Goal: Task Accomplishment & Management: Use online tool/utility

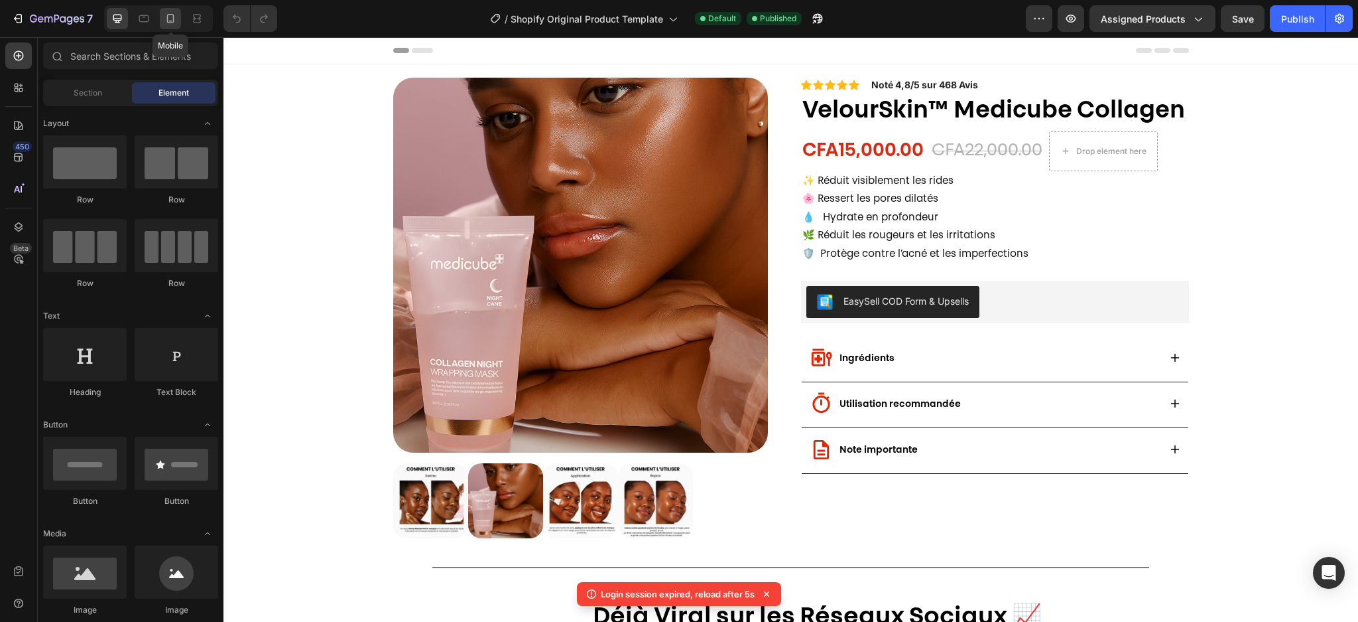
click at [170, 25] on icon at bounding box center [170, 18] width 13 height 13
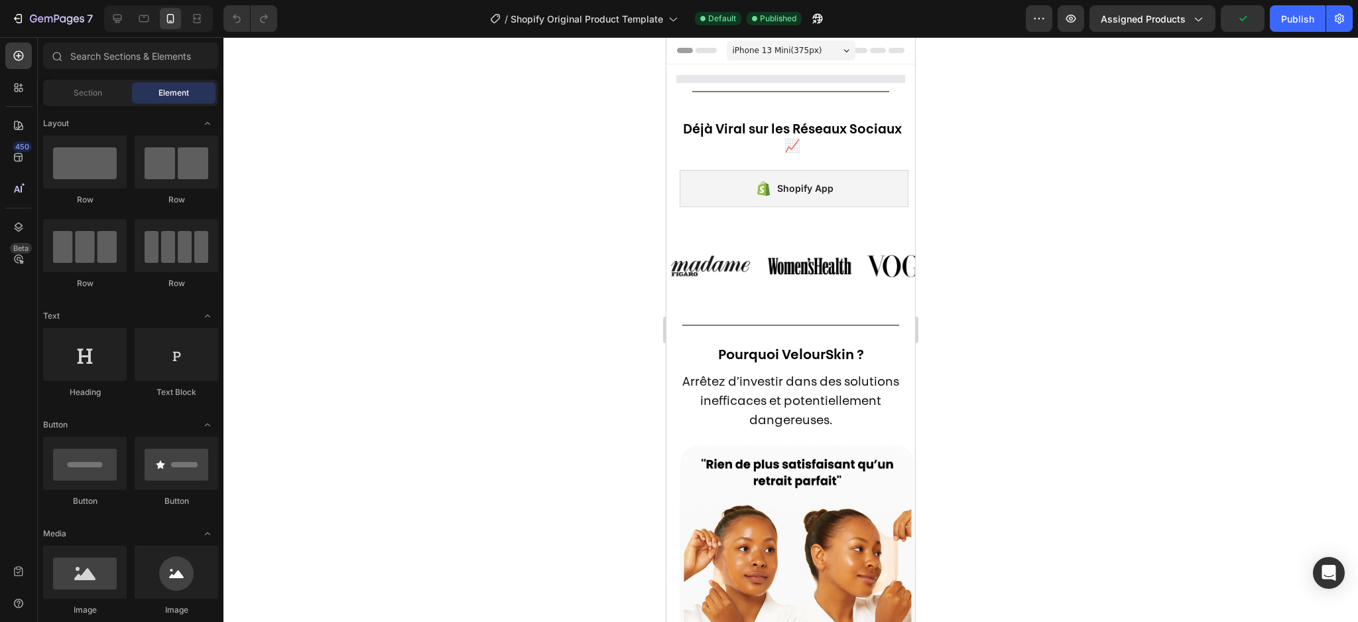
click at [505, 594] on div at bounding box center [791, 329] width 1135 height 584
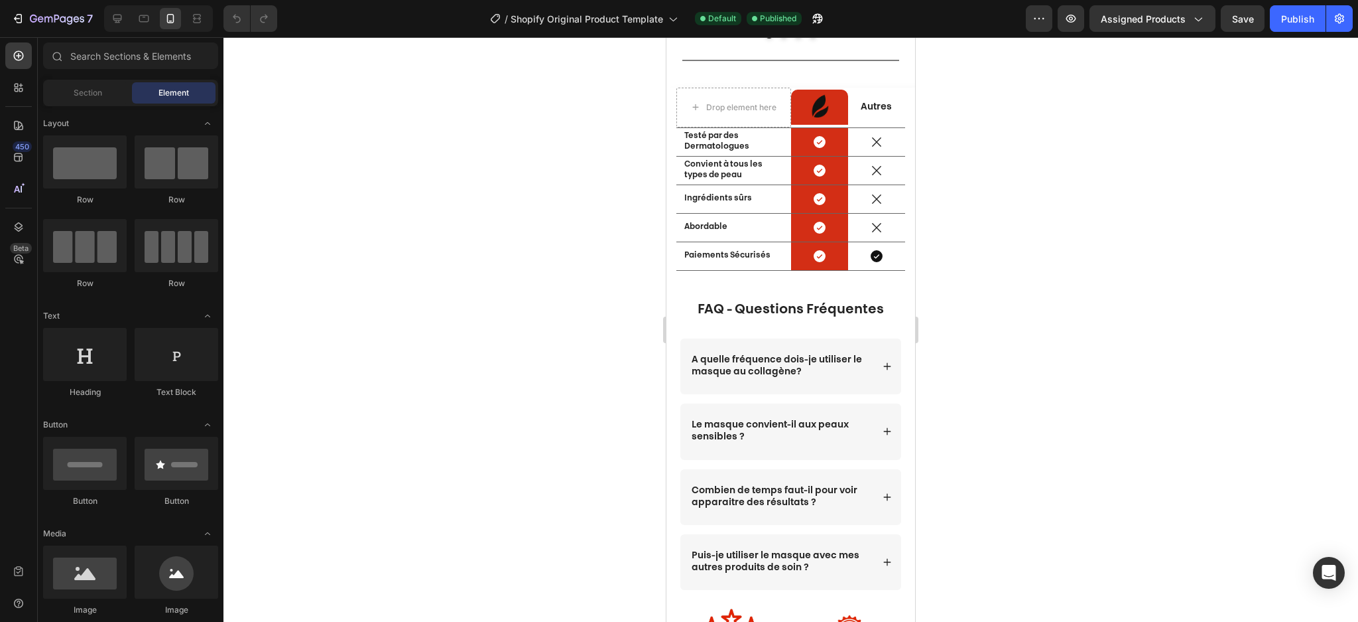
scroll to position [1699, 0]
click at [725, 150] on strong "Testé par des Dermatologues" at bounding box center [717, 140] width 65 height 19
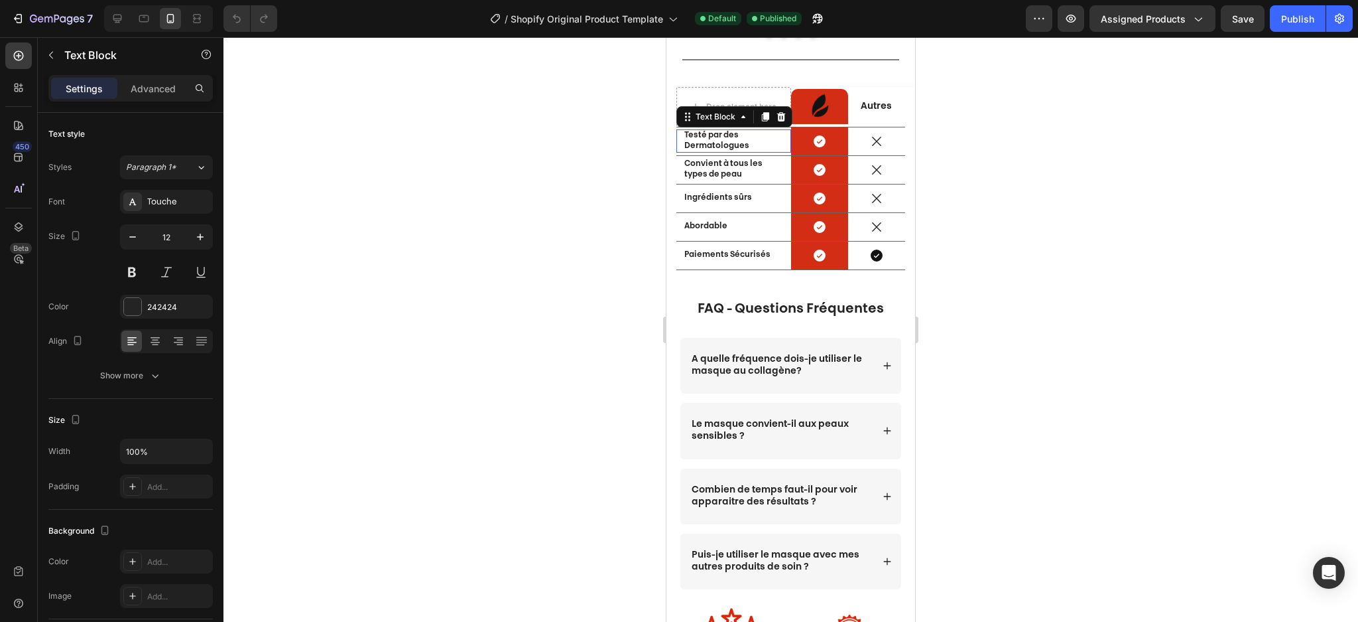
click at [725, 150] on strong "Testé par des Dermatologues" at bounding box center [717, 140] width 65 height 19
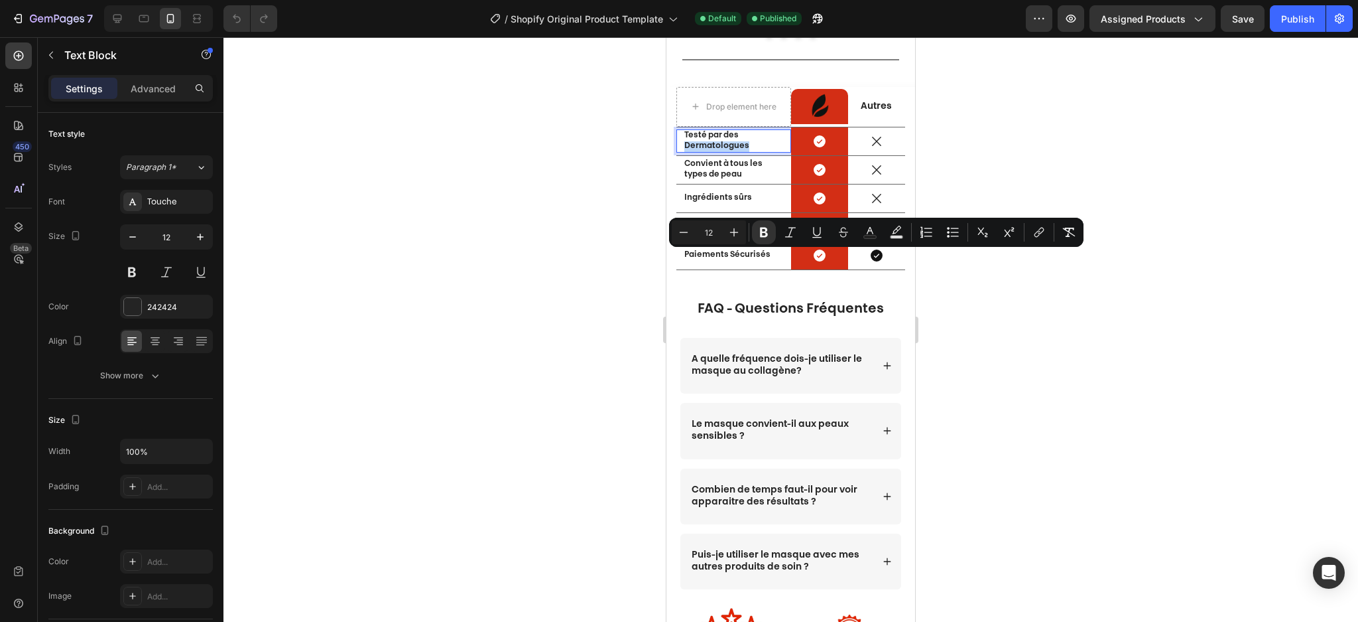
scroll to position [0, 0]
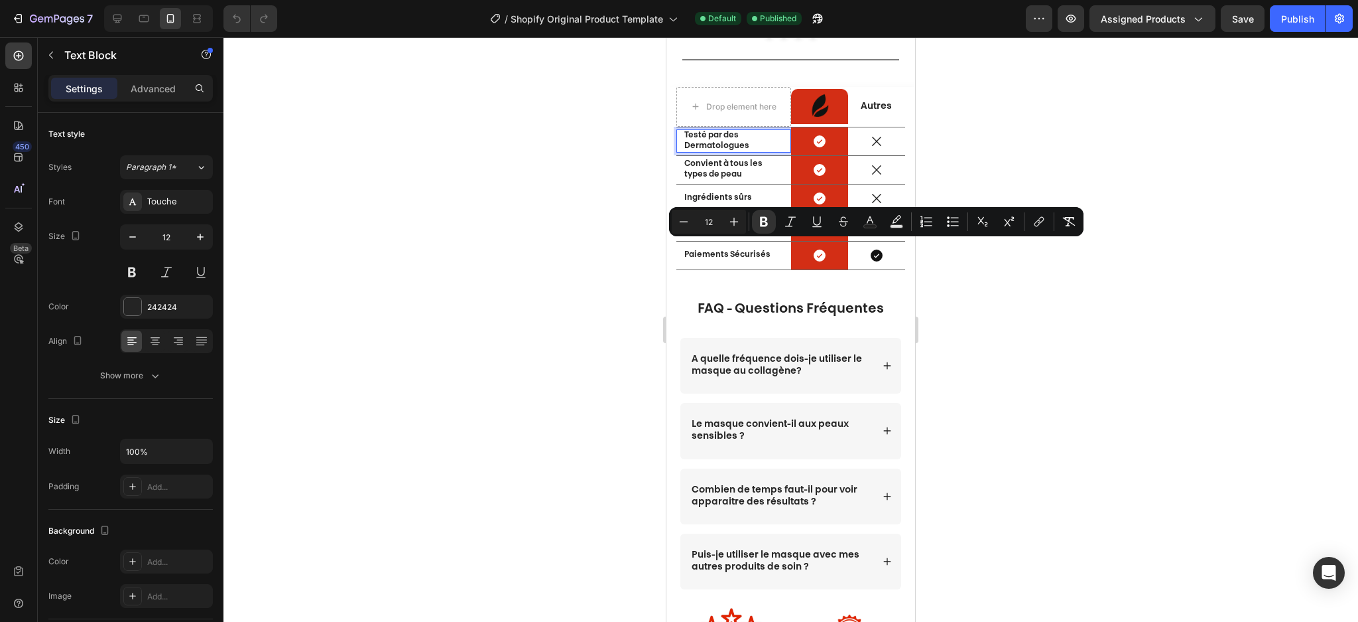
click at [710, 216] on input "12" at bounding box center [709, 222] width 27 height 16
type input "14"
click at [178, 239] on input "12" at bounding box center [167, 237] width 44 height 24
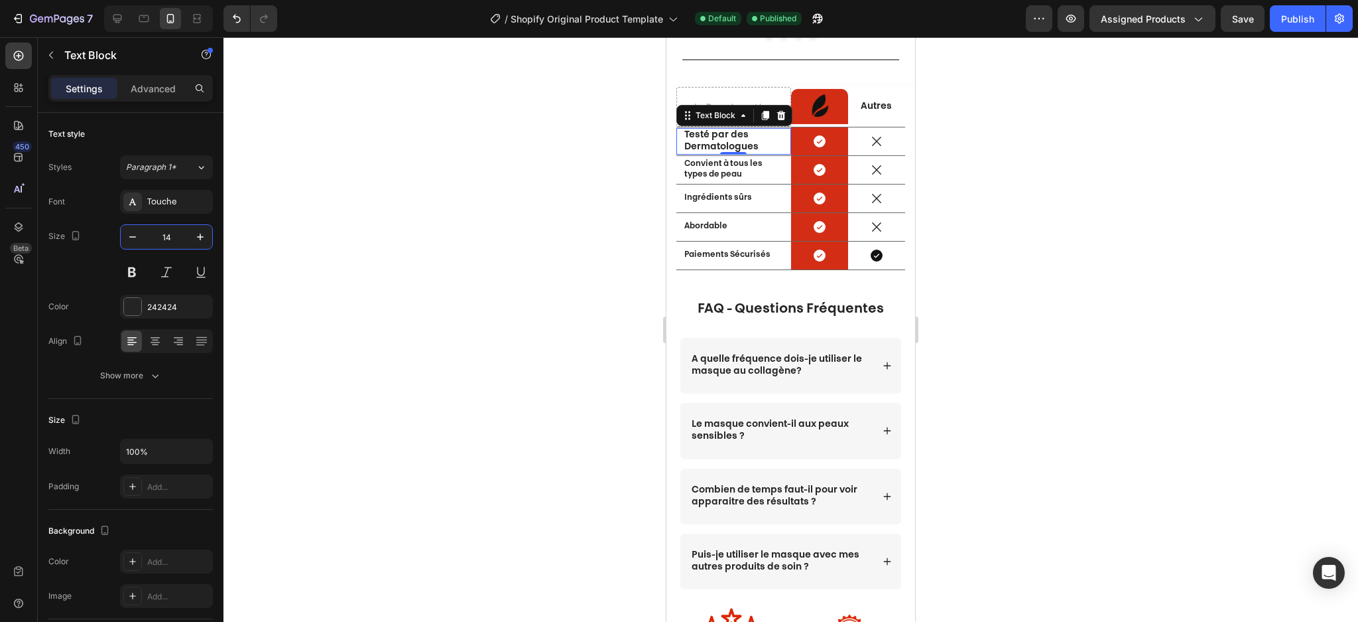
type input "14"
click at [727, 170] on div "0" at bounding box center [733, 165] width 13 height 11
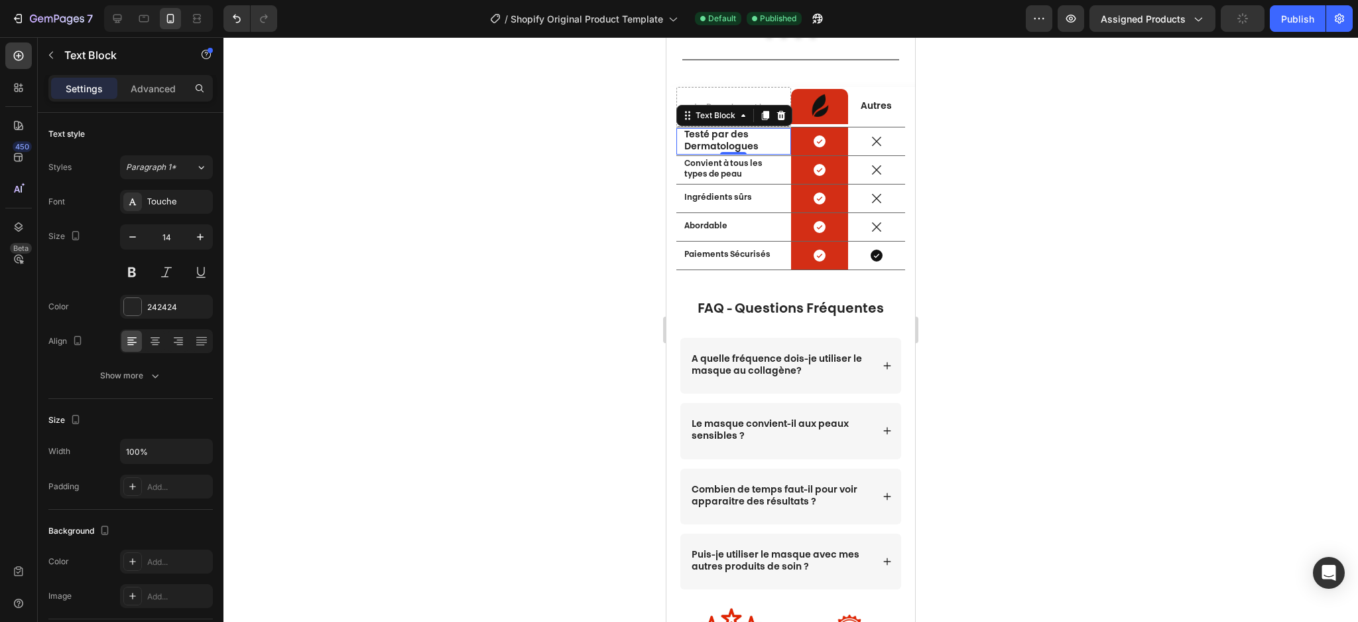
click at [727, 170] on div "0" at bounding box center [733, 165] width 13 height 11
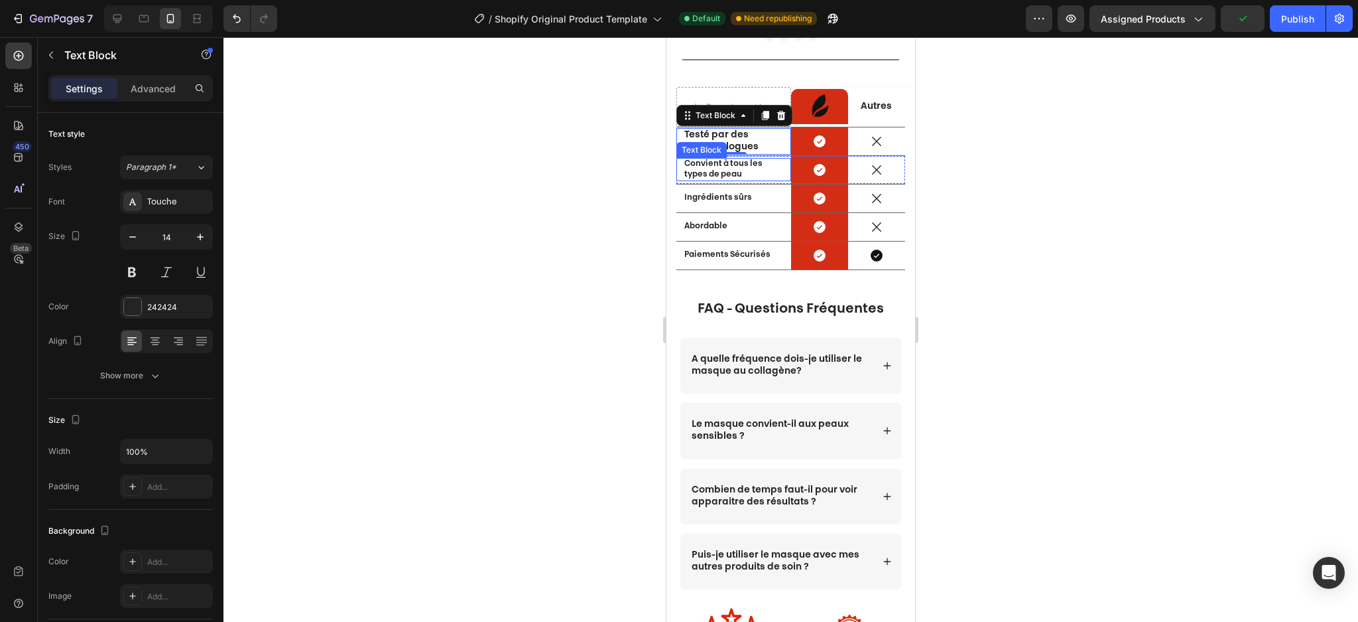
click at [723, 178] on strong "Convient à tous les types de peau" at bounding box center [724, 169] width 78 height 19
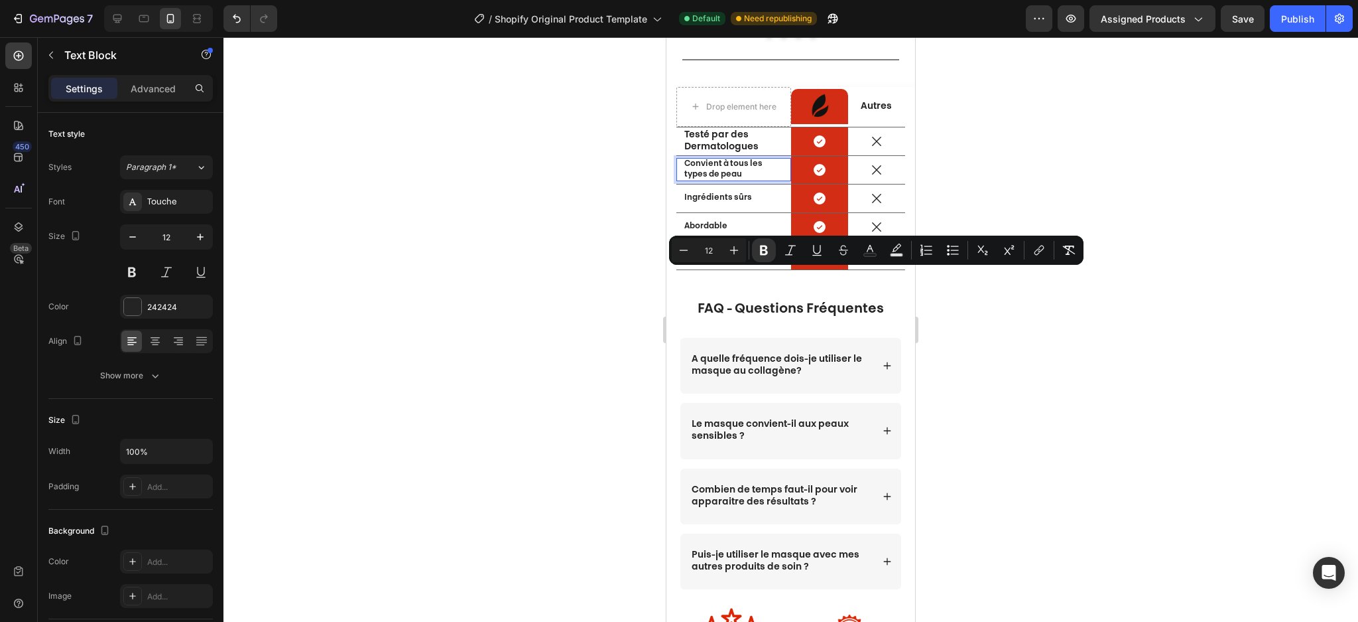
click at [711, 245] on input "12" at bounding box center [709, 250] width 27 height 16
type input "14"
click at [166, 237] on input "12" at bounding box center [167, 237] width 44 height 24
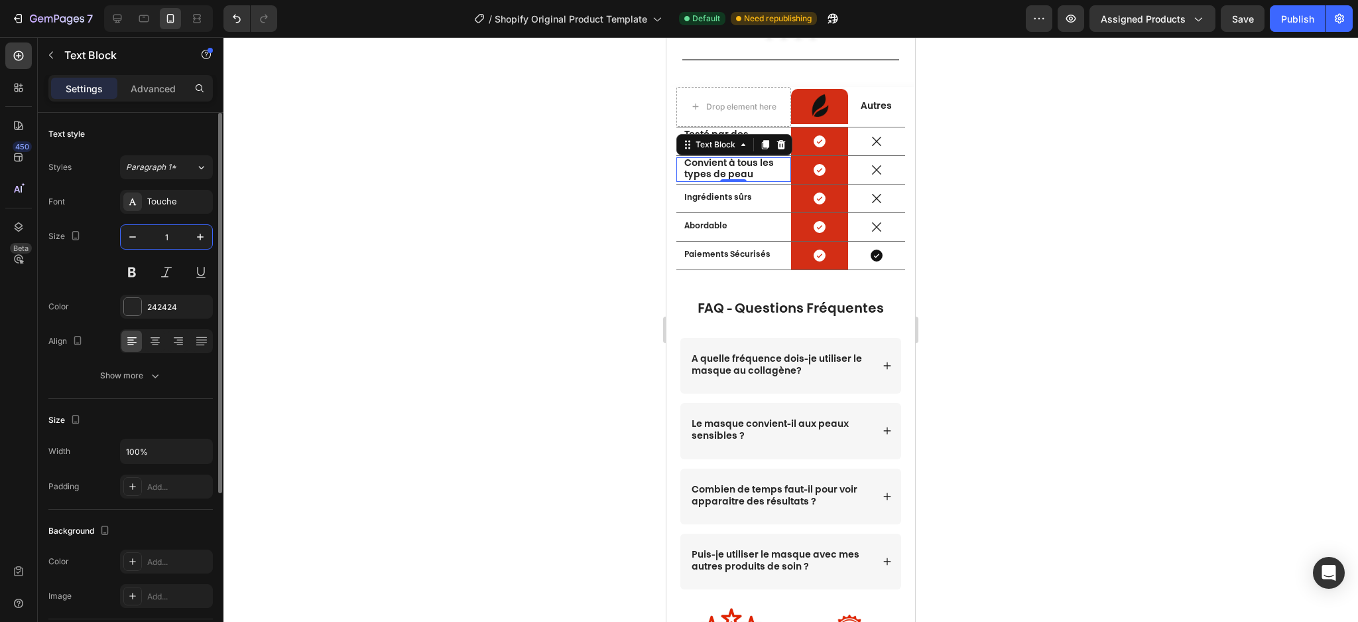
type input "14"
click at [709, 202] on strong "Ingrédients sûrs" at bounding box center [719, 198] width 68 height 8
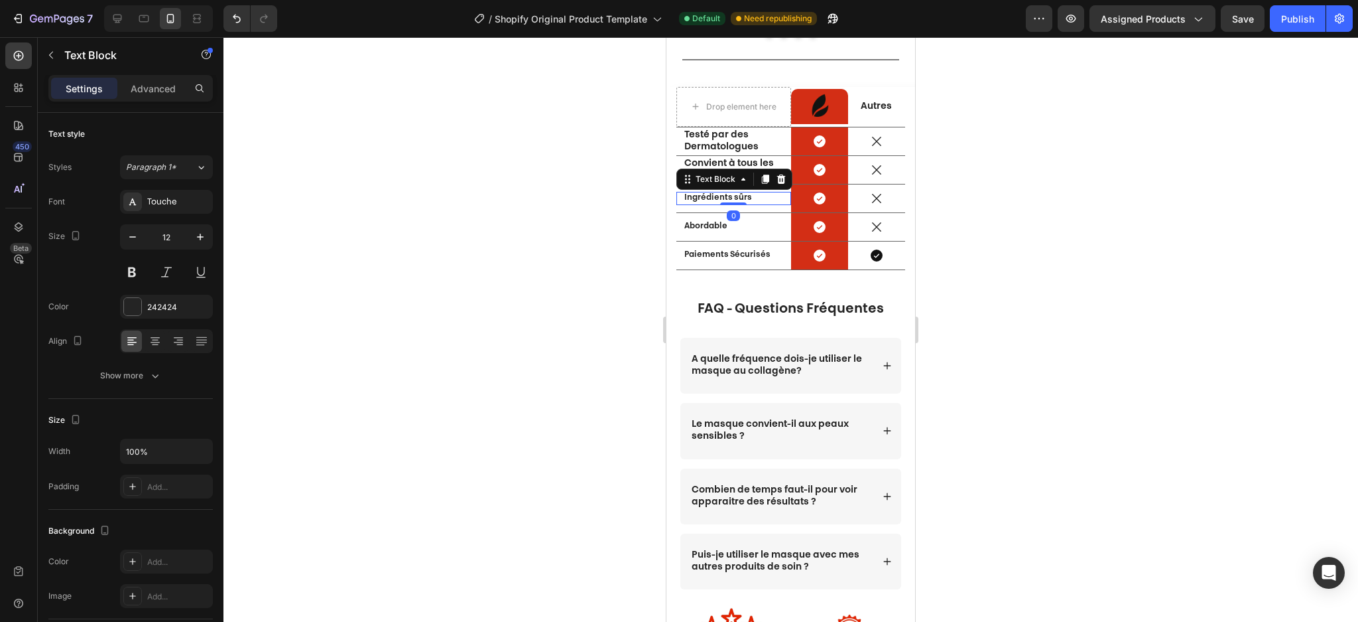
click at [710, 202] on strong "Ingrédients sûrs" at bounding box center [719, 198] width 68 height 8
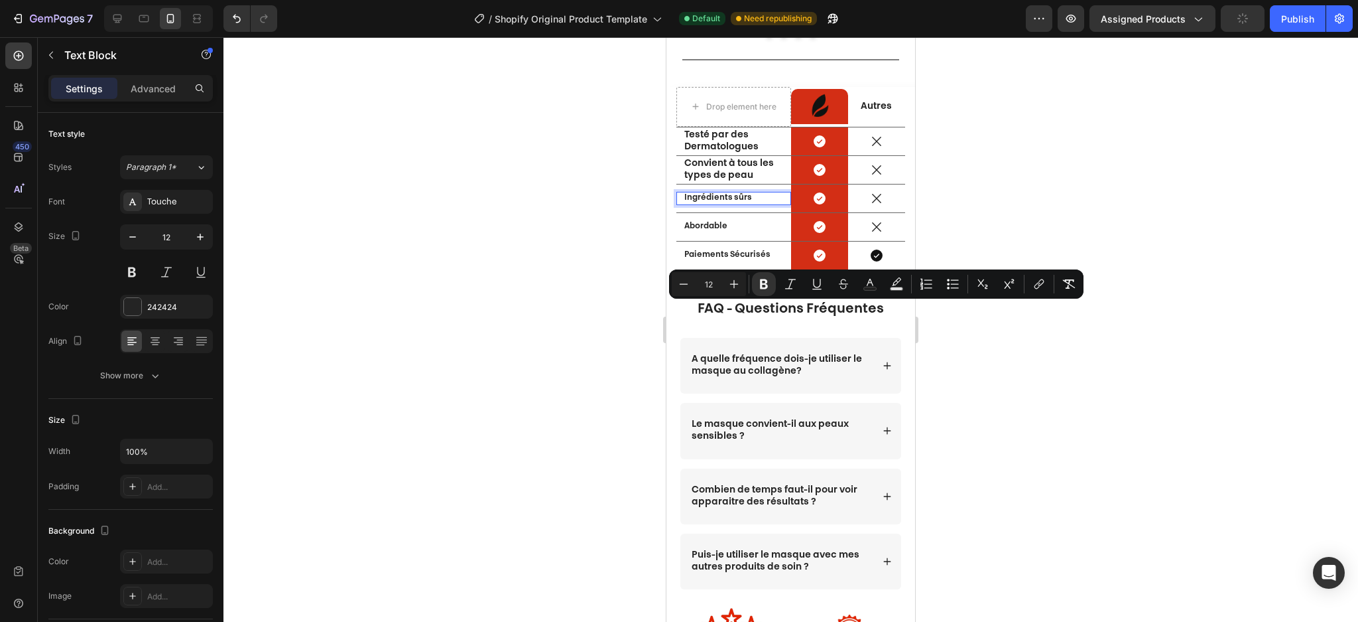
click at [708, 282] on input "12" at bounding box center [709, 284] width 27 height 16
type input "14"
click at [168, 234] on input "12" at bounding box center [167, 237] width 44 height 24
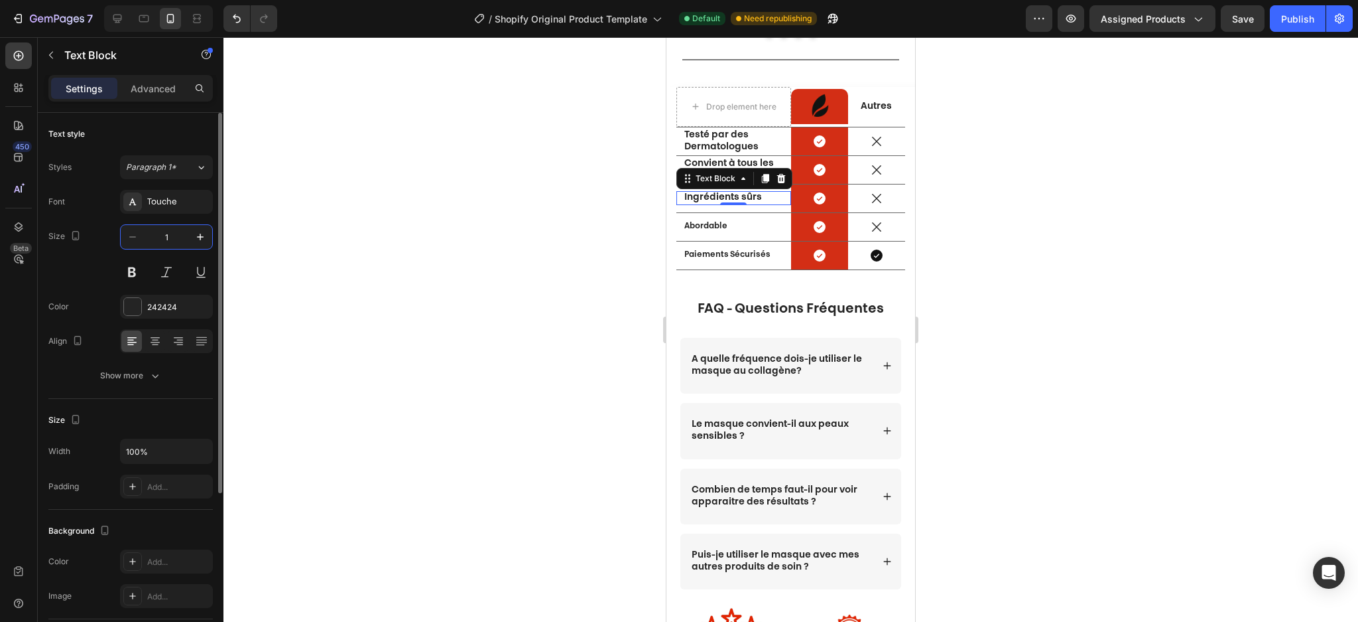
type input "14"
click at [719, 230] on strong "Abordable" at bounding box center [706, 226] width 43 height 8
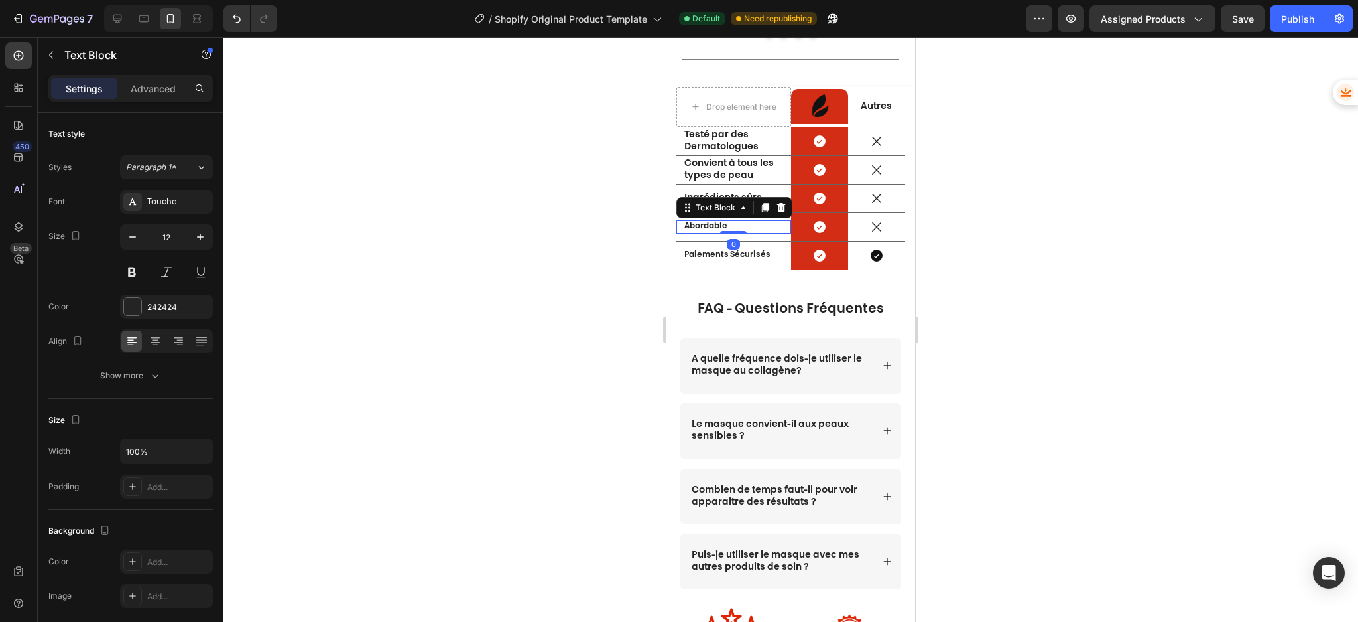
click at [719, 230] on strong "Abordable" at bounding box center [706, 226] width 43 height 8
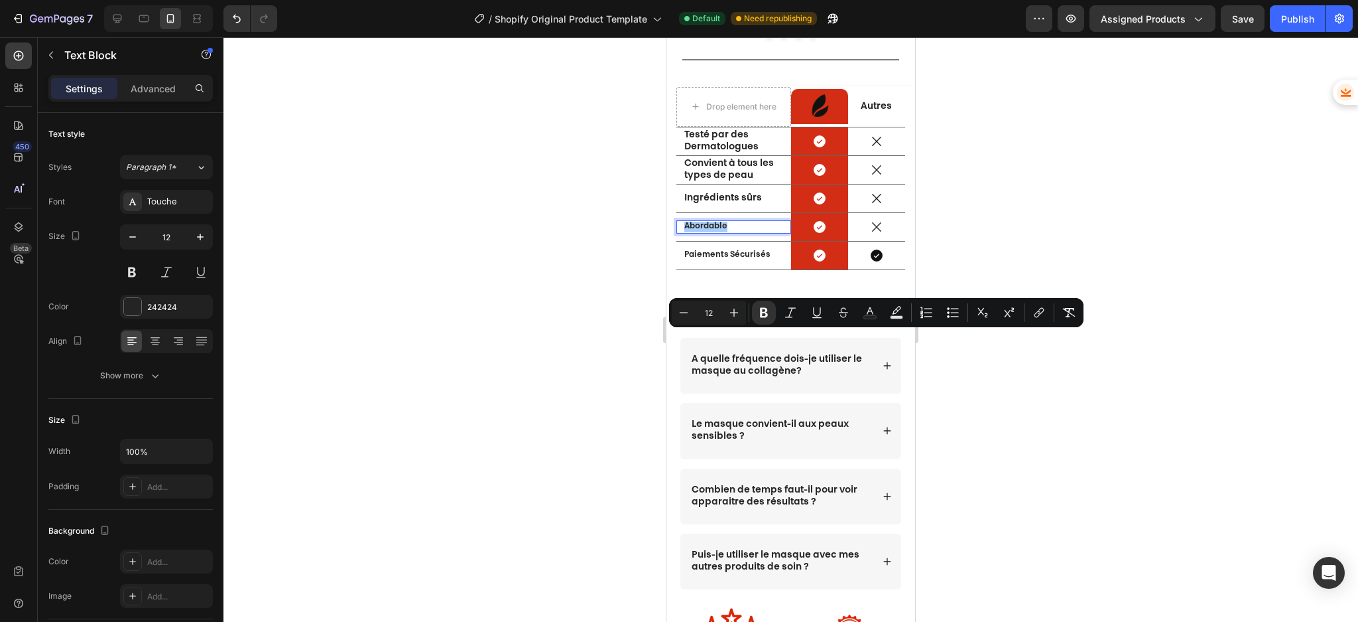
click at [716, 315] on input "12" at bounding box center [709, 312] width 27 height 16
type input "14"
click at [174, 237] on input "12" at bounding box center [167, 237] width 44 height 24
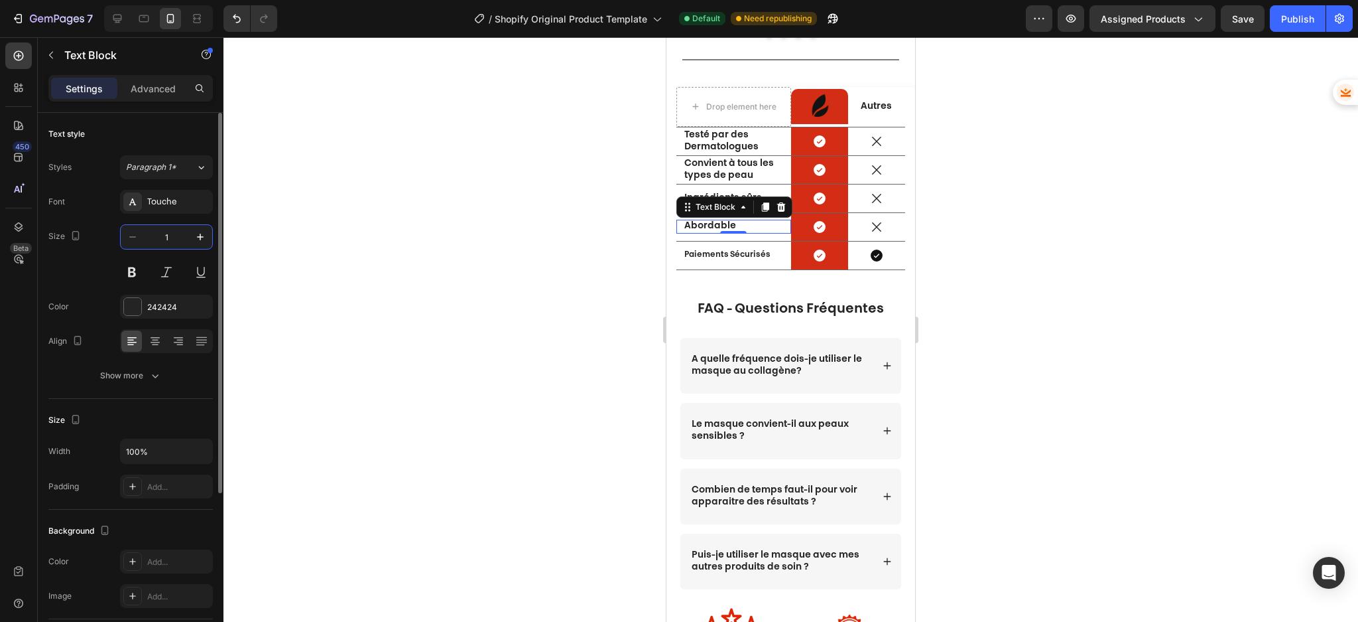
type input "14"
click at [708, 259] on strong "Paiements Sécurisés" at bounding box center [728, 255] width 86 height 8
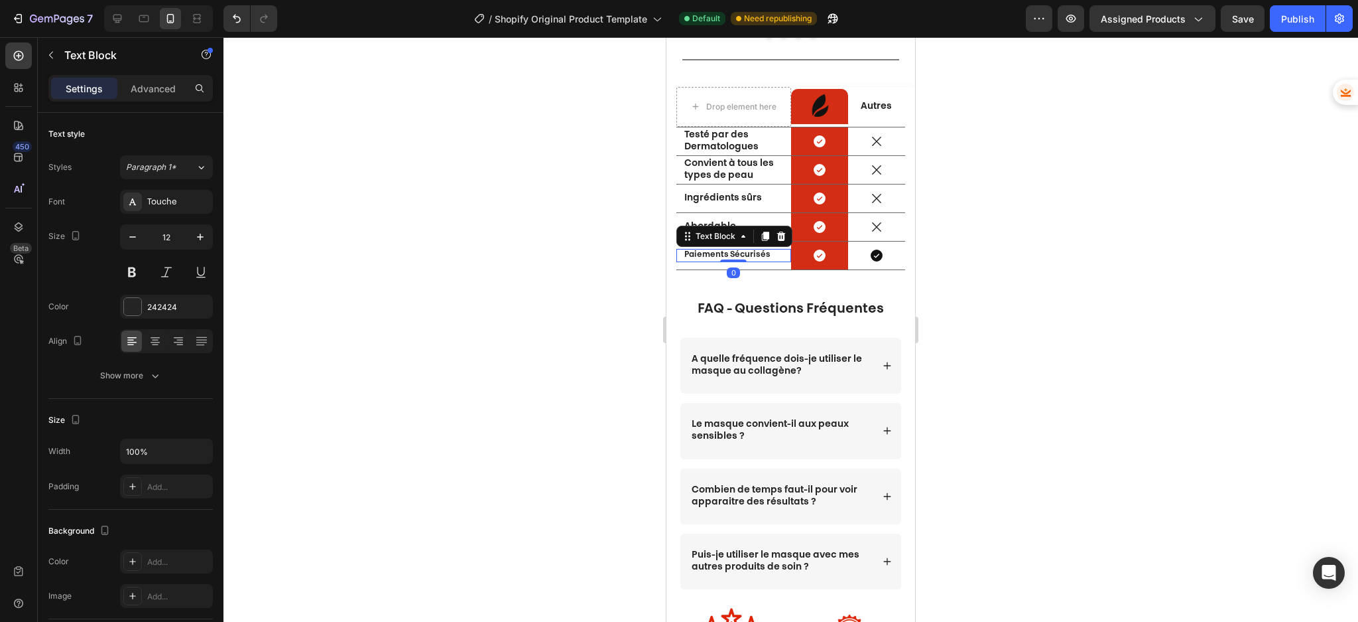
click at [708, 259] on strong "Paiements Sécurisés" at bounding box center [728, 255] width 86 height 8
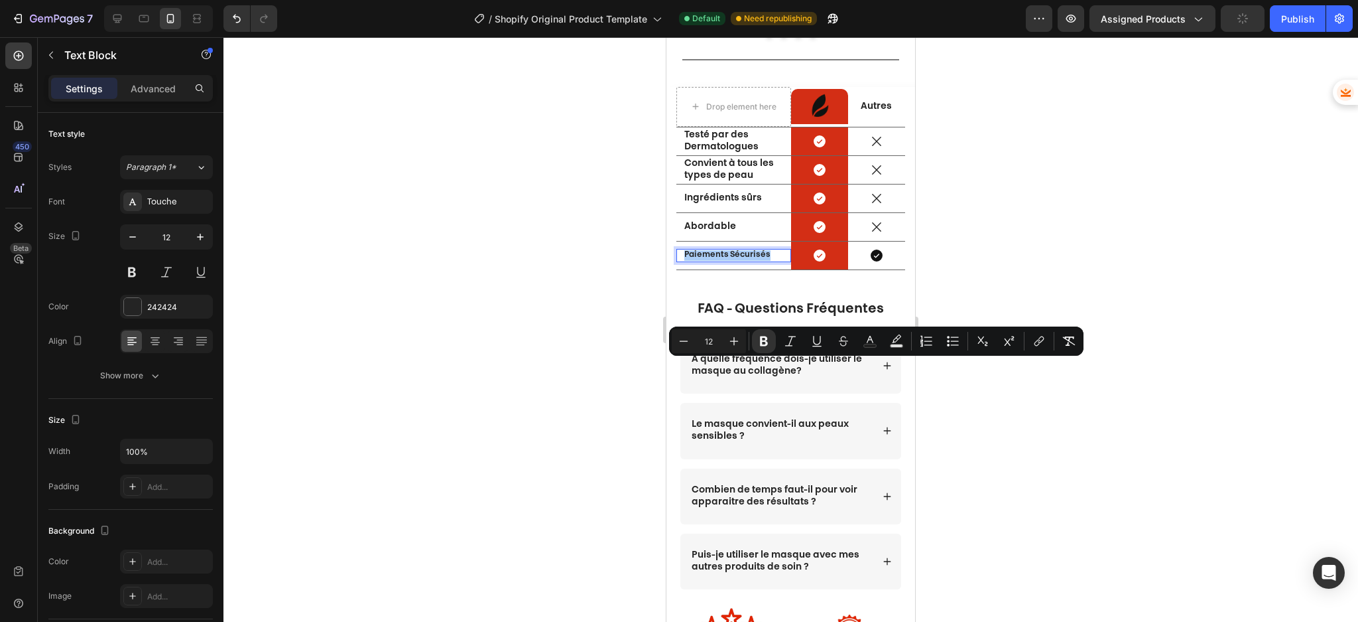
click at [717, 343] on input "12" at bounding box center [709, 341] width 27 height 16
type input "14"
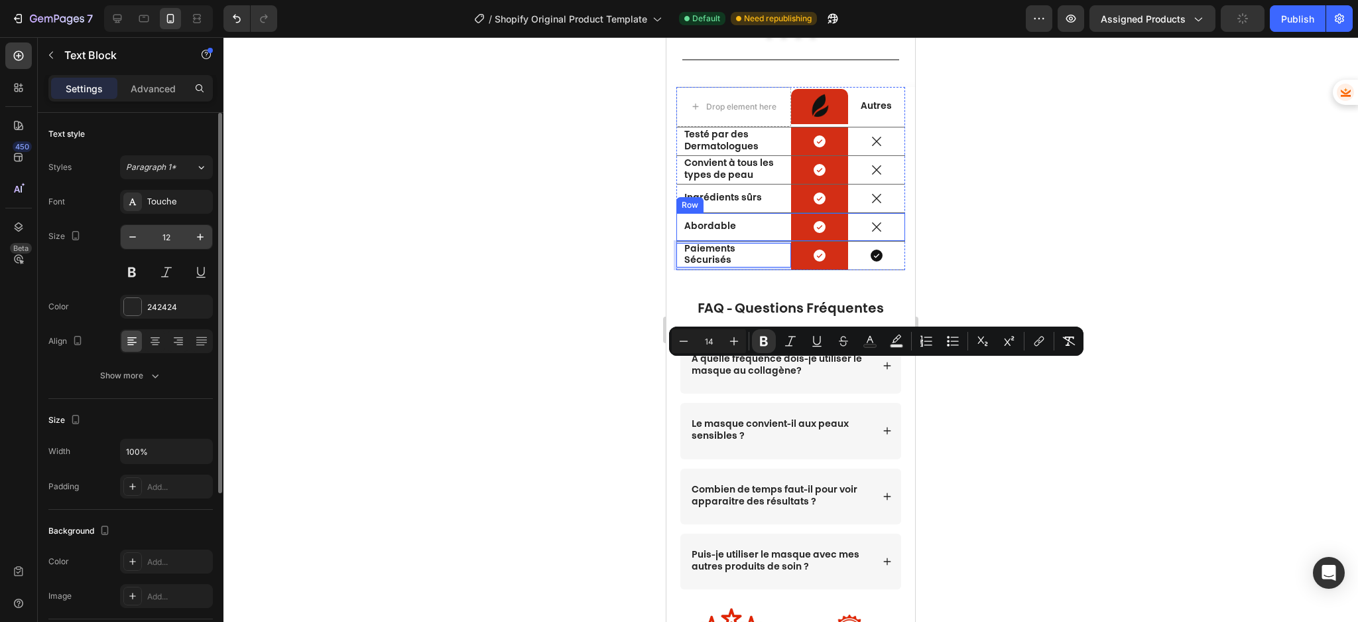
click at [173, 238] on input "12" at bounding box center [167, 237] width 44 height 24
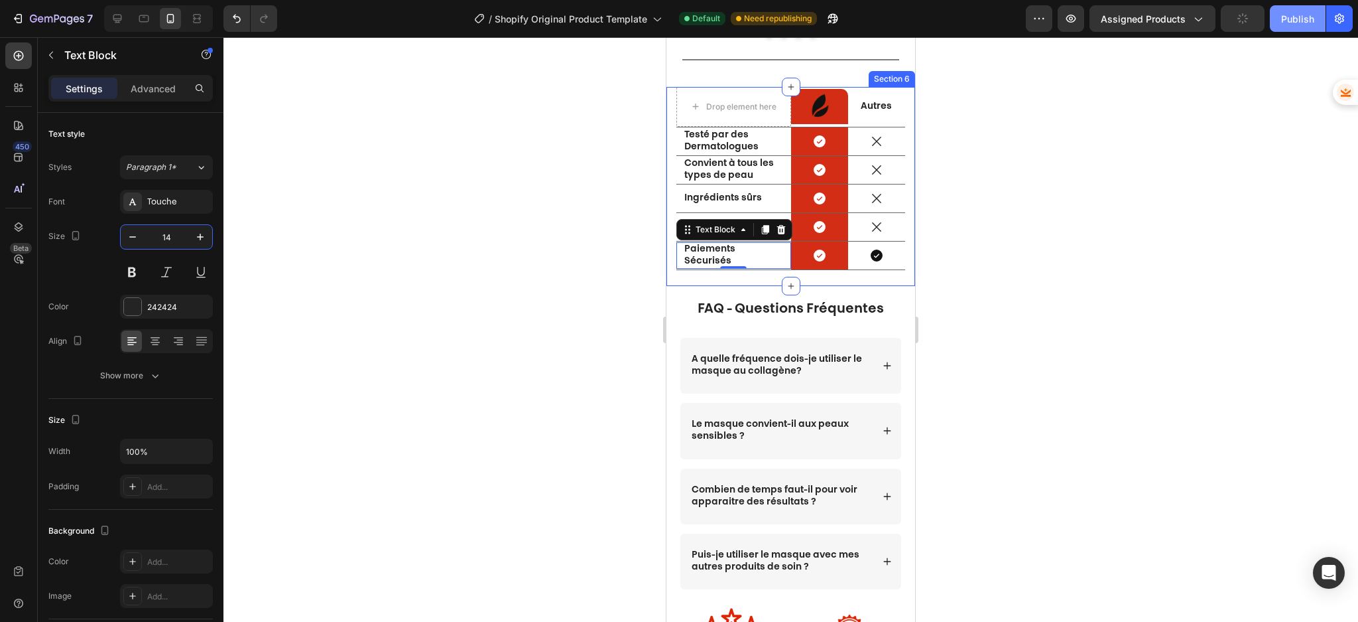
type input "14"
click at [1291, 21] on div "Publish" at bounding box center [1298, 19] width 33 height 14
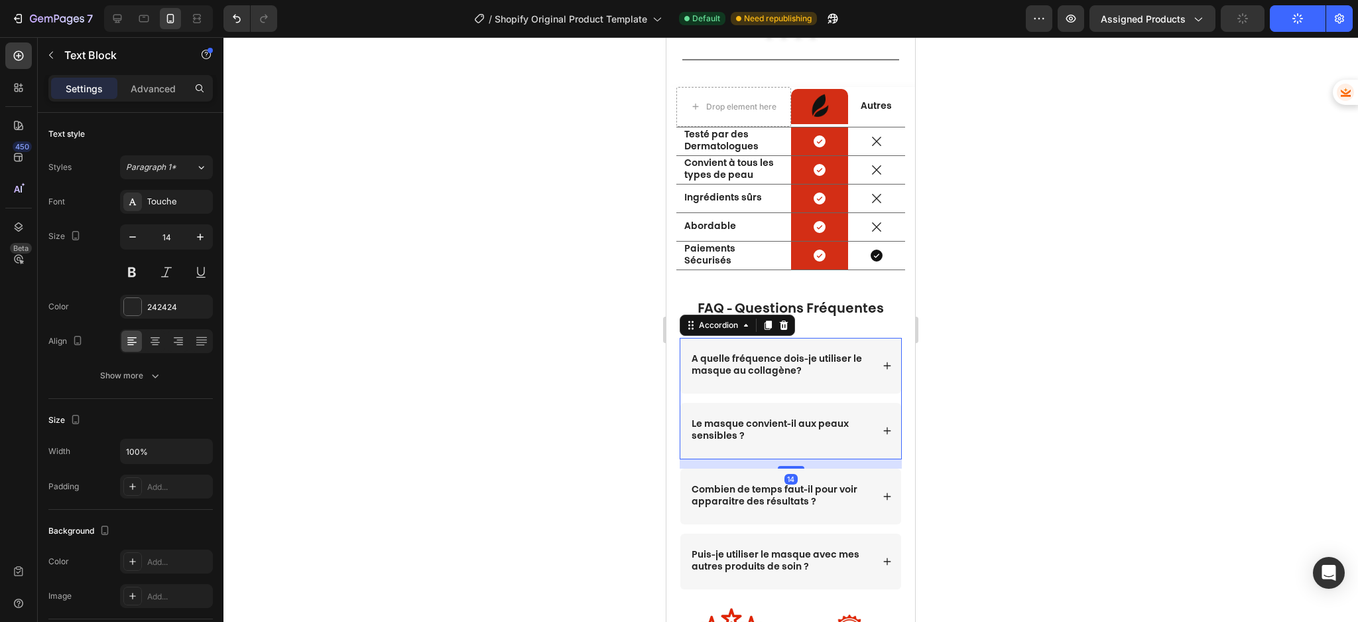
click at [793, 376] on strong "A quelle fréquence dois-je utiliser le masque au collagène?" at bounding box center [777, 365] width 170 height 22
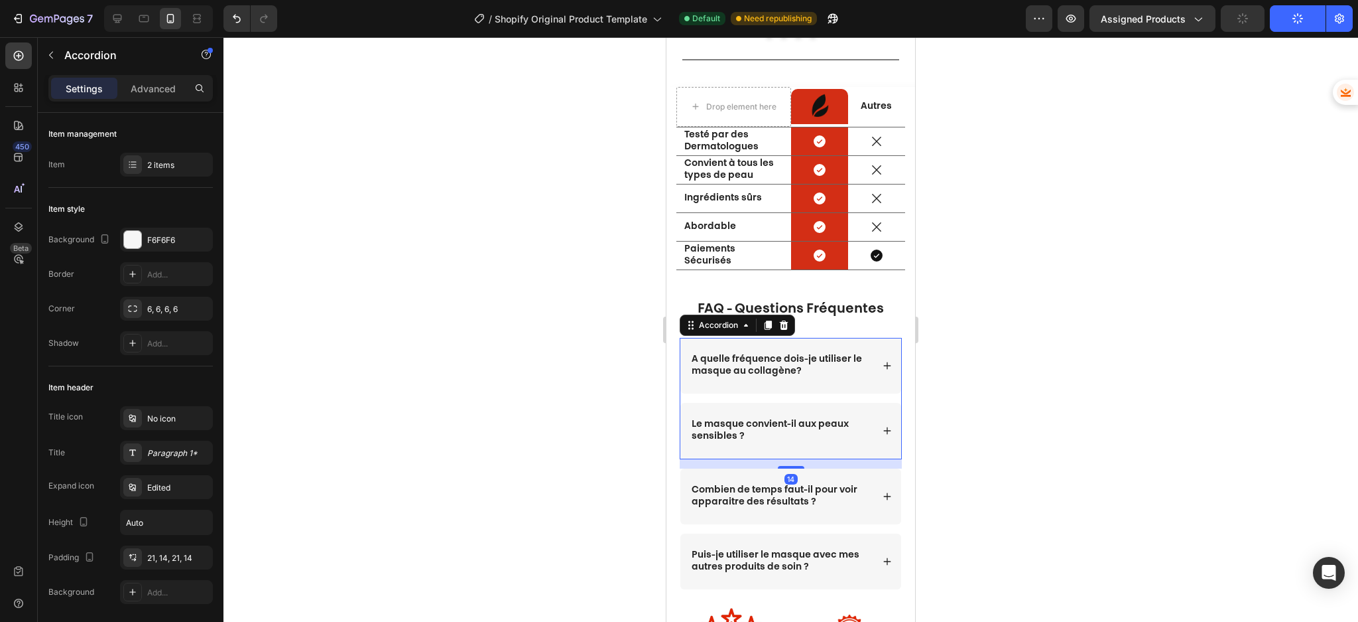
click at [793, 376] on strong "A quelle fréquence dois-je utiliser le masque au collagène?" at bounding box center [777, 365] width 170 height 22
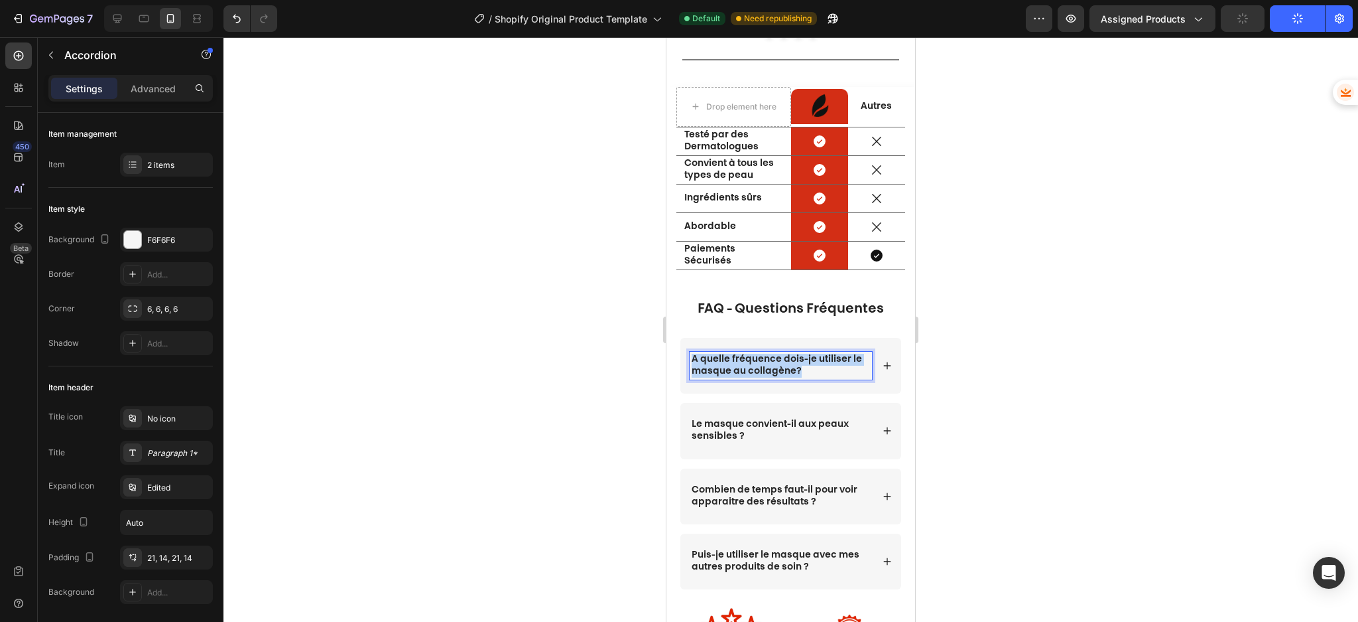
click at [793, 376] on strong "A quelle fréquence dois-je utiliser le masque au collagène?" at bounding box center [777, 365] width 170 height 22
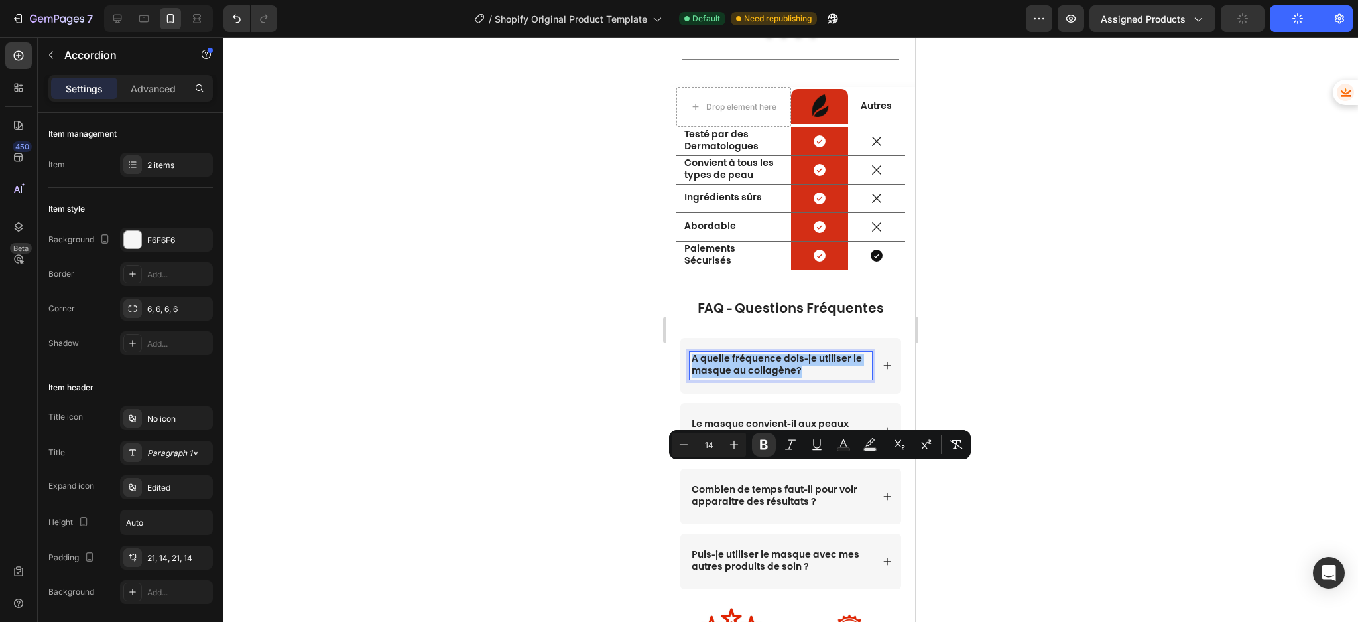
click at [1053, 368] on div at bounding box center [791, 329] width 1135 height 584
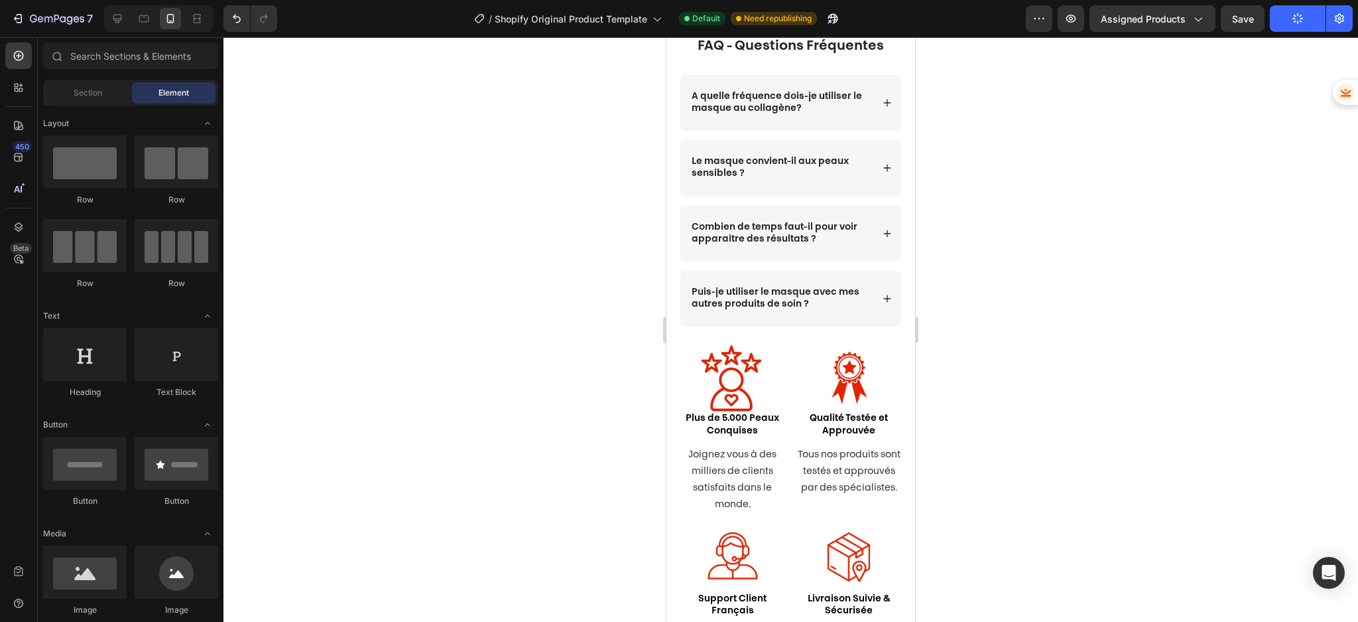
scroll to position [2074, 0]
click at [700, 375] on img at bounding box center [733, 377] width 66 height 66
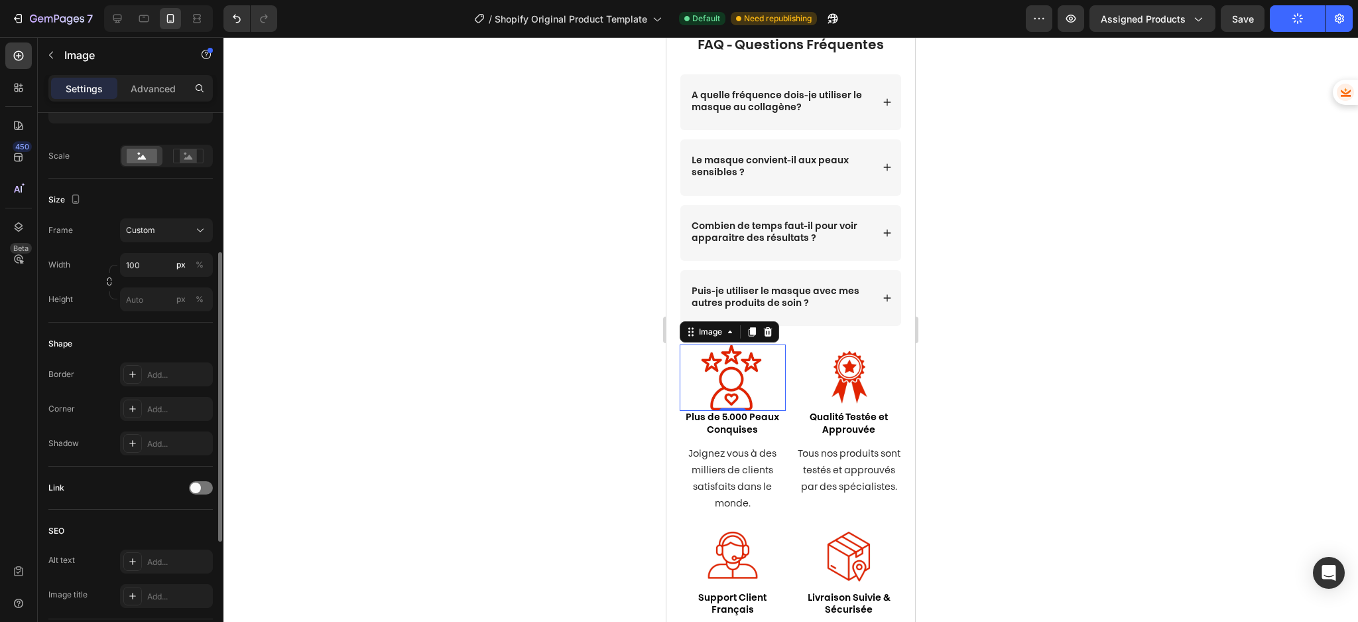
scroll to position [291, 0]
click at [151, 90] on p "Advanced" at bounding box center [153, 89] width 45 height 14
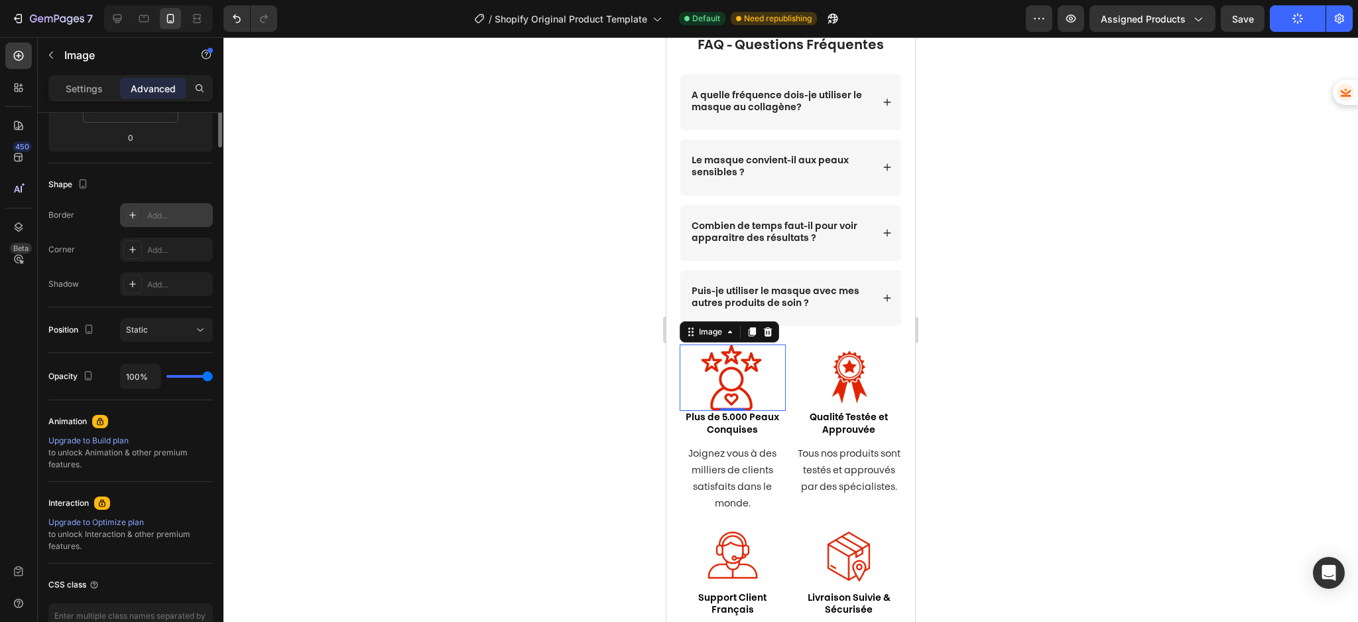
scroll to position [0, 0]
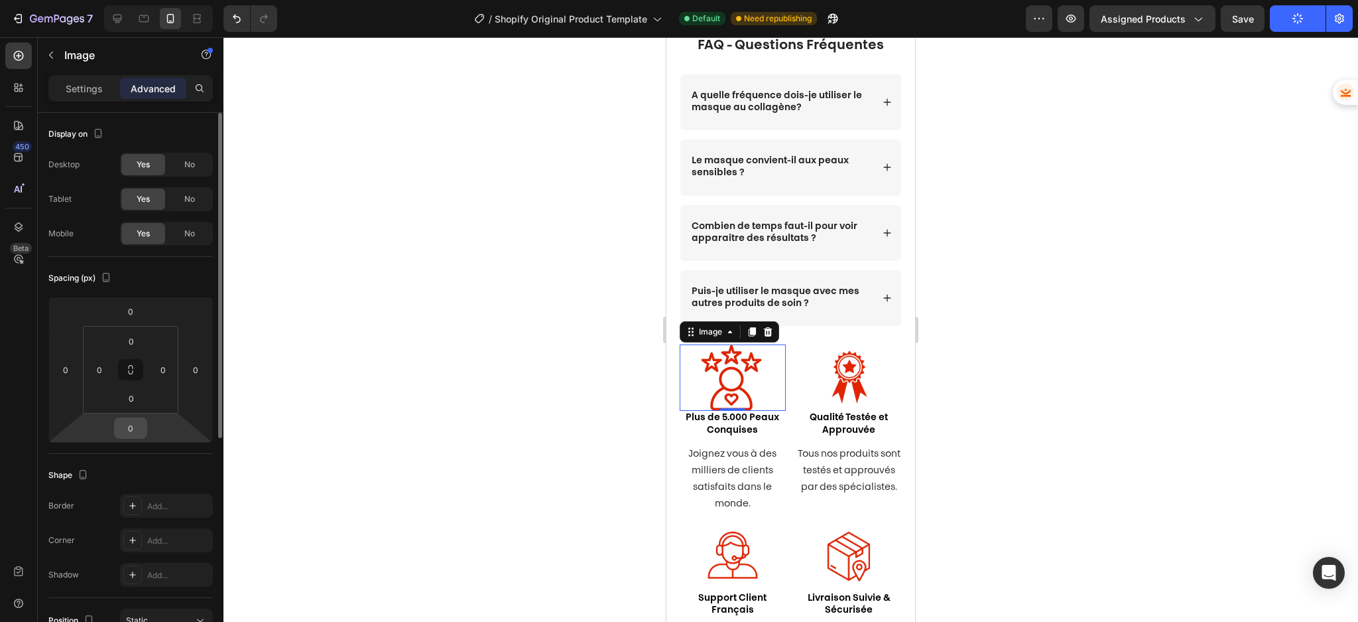
click at [137, 424] on input "0" at bounding box center [130, 428] width 27 height 20
type input "5"
type input "0"
